Goal: Information Seeking & Learning: Check status

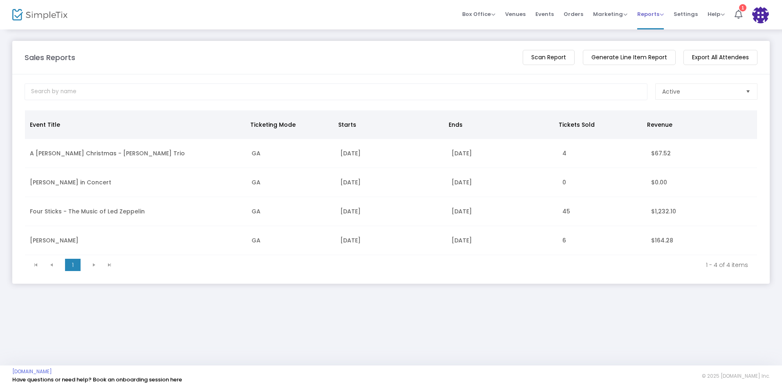
click at [656, 16] on span "Reports" at bounding box center [651, 14] width 27 height 8
click at [655, 41] on li "Sales Reports" at bounding box center [664, 44] width 53 height 16
click at [654, 14] on span "Reports" at bounding box center [651, 14] width 27 height 8
click at [654, 30] on li "Analytics" at bounding box center [664, 28] width 53 height 16
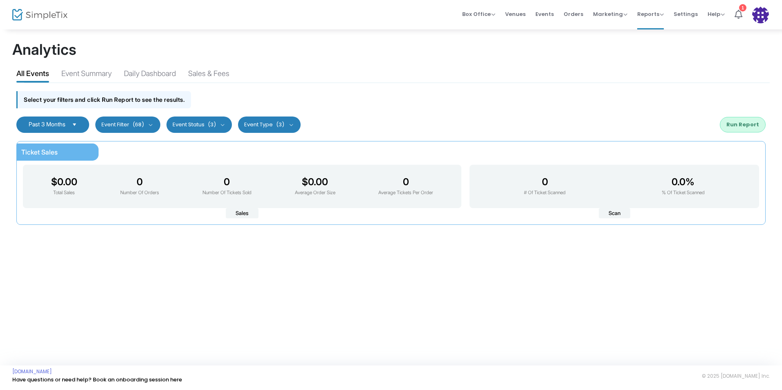
click at [75, 124] on span "Select" at bounding box center [75, 125] width 14 height 14
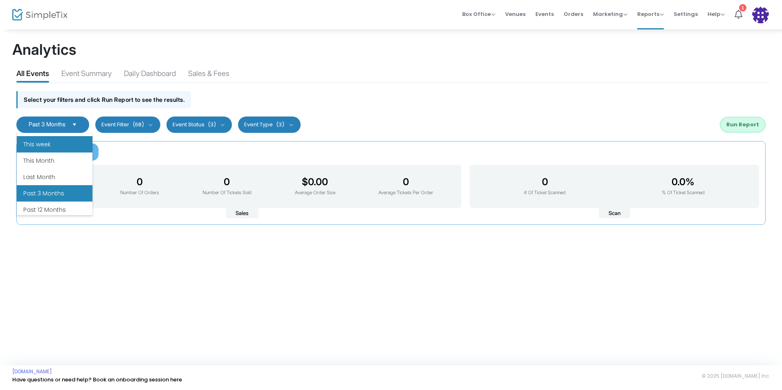
scroll to position [98, 0]
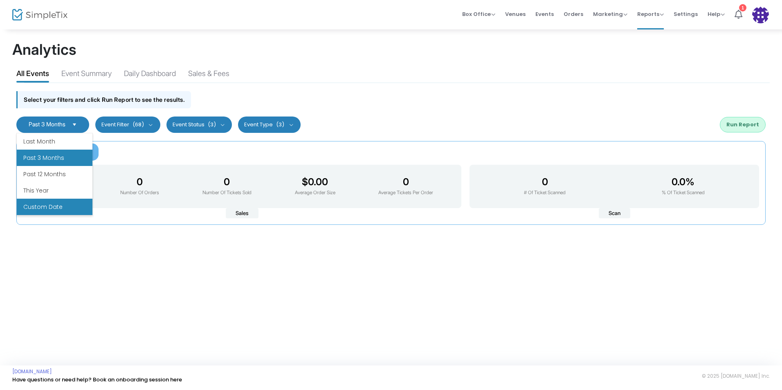
click at [60, 210] on li "Custom Date" at bounding box center [55, 207] width 76 height 16
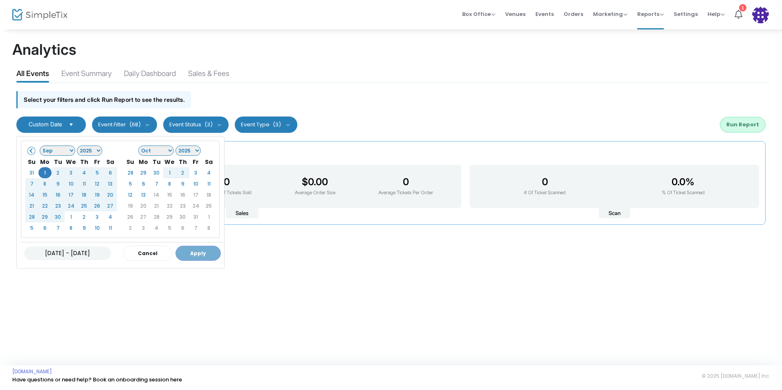
click at [170, 148] on select "Jan Feb Mar Apr May Jun [DATE] Aug Sep Oct Nov Dec" at bounding box center [156, 151] width 36 height 10
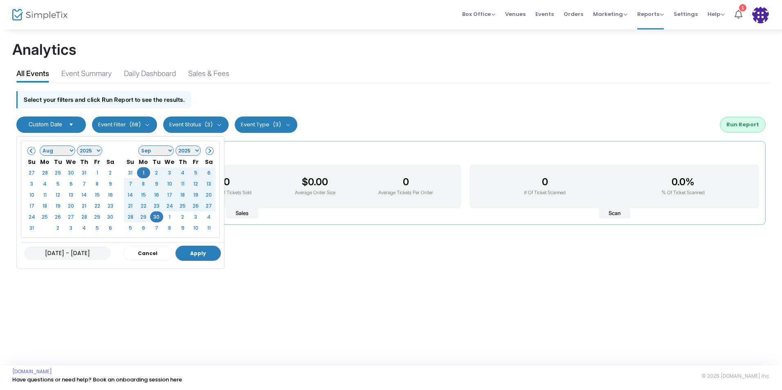
click at [60, 122] on span "Custom Date" at bounding box center [46, 124] width 34 height 7
click at [69, 151] on select "Jan Feb Mar Apr May Jun [DATE] Aug Sep Oct Nov Dec" at bounding box center [58, 151] width 36 height 10
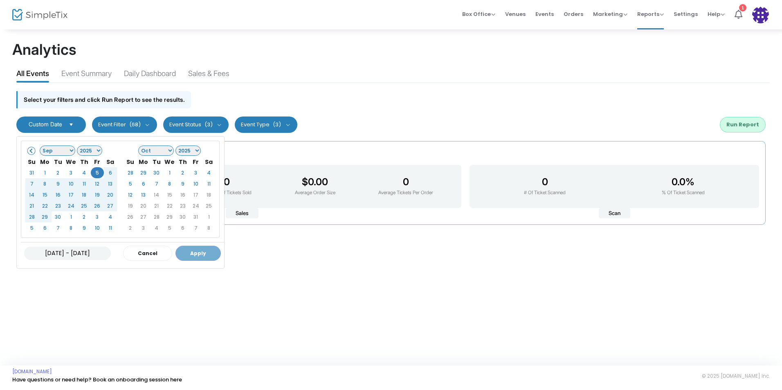
click at [170, 155] on select "Jan Feb Mar Apr May Jun [DATE] Aug Sep Oct Nov Dec" at bounding box center [156, 151] width 36 height 10
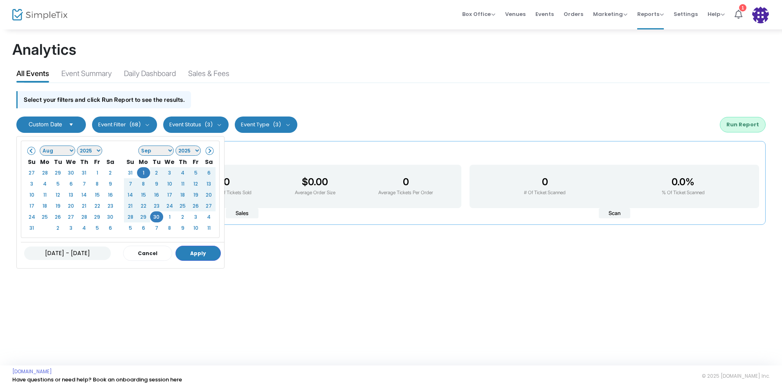
click at [72, 152] on select "Jan Feb Mar Apr May Jun [DATE] Aug Sep Oct Nov Dec" at bounding box center [58, 151] width 36 height 10
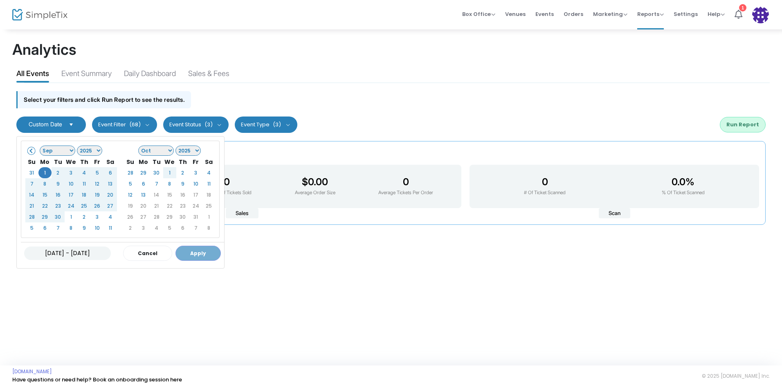
click at [169, 153] on select "Jan Feb Mar Apr May Jun [DATE] Aug Sep Oct Nov Dec" at bounding box center [156, 151] width 36 height 10
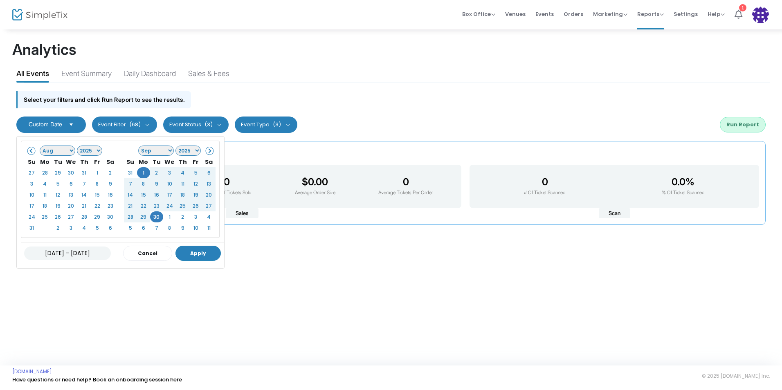
click at [191, 253] on button "Apply" at bounding box center [198, 253] width 45 height 15
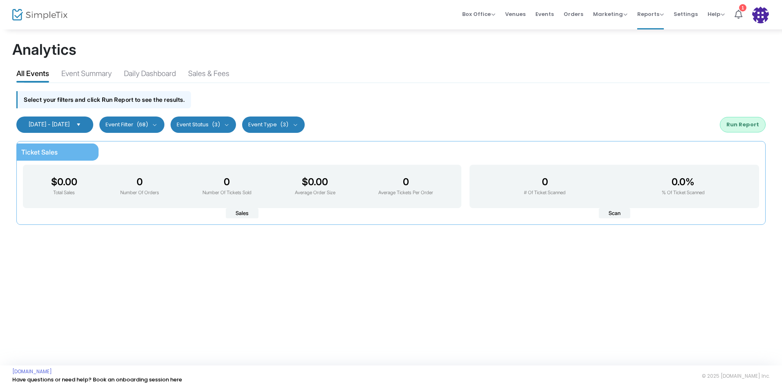
click at [740, 128] on button "Run Report" at bounding box center [743, 125] width 46 height 16
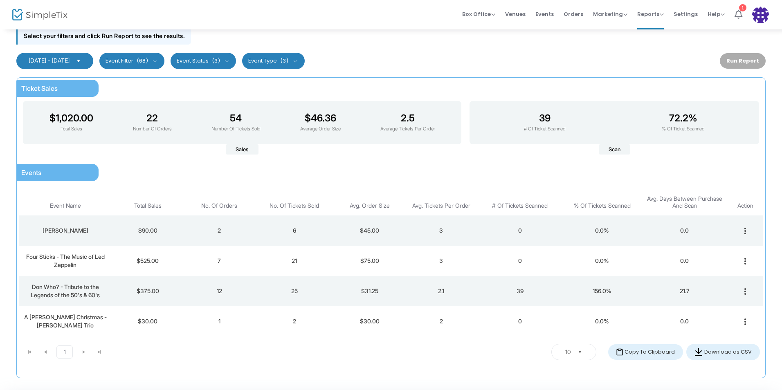
scroll to position [82, 0]
